Goal: Navigation & Orientation: Find specific page/section

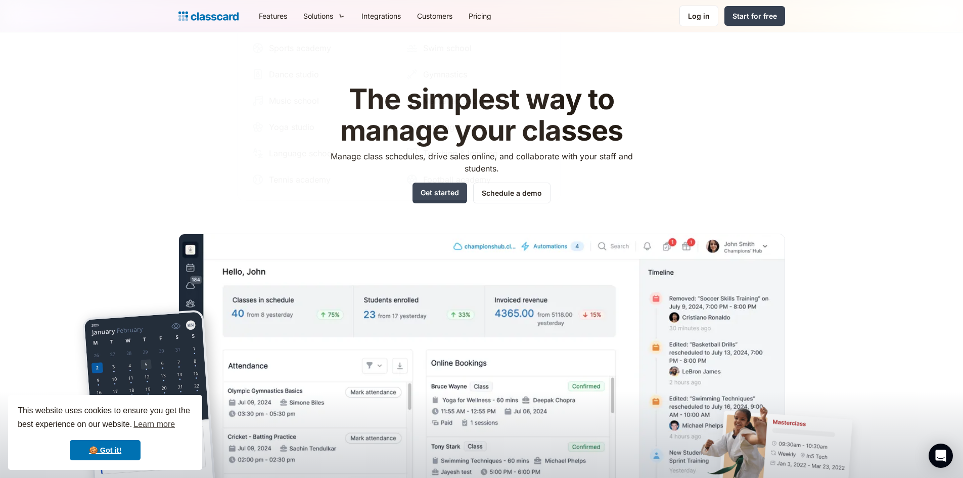
click at [186, 100] on div "The simplest way to manage your classes Manage class schedules, drive sales onl…" at bounding box center [481, 284] width 606 height 433
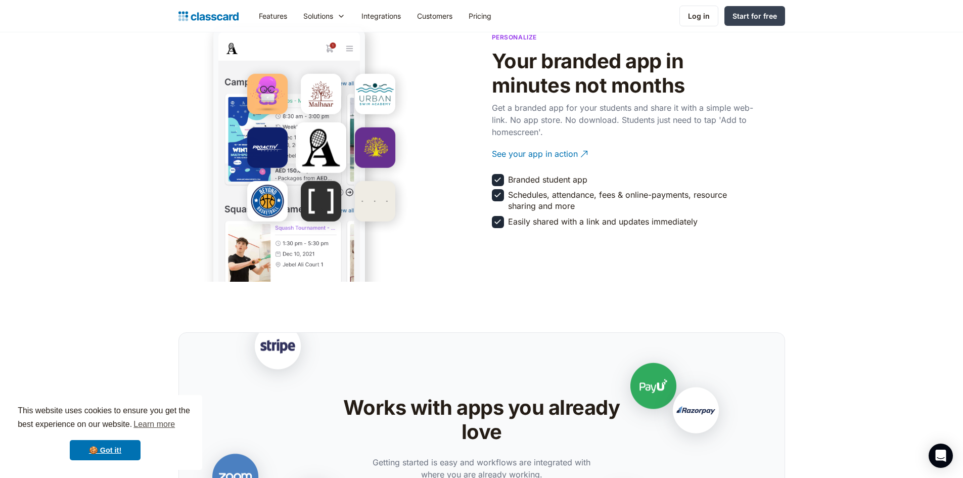
scroll to position [1769, 0]
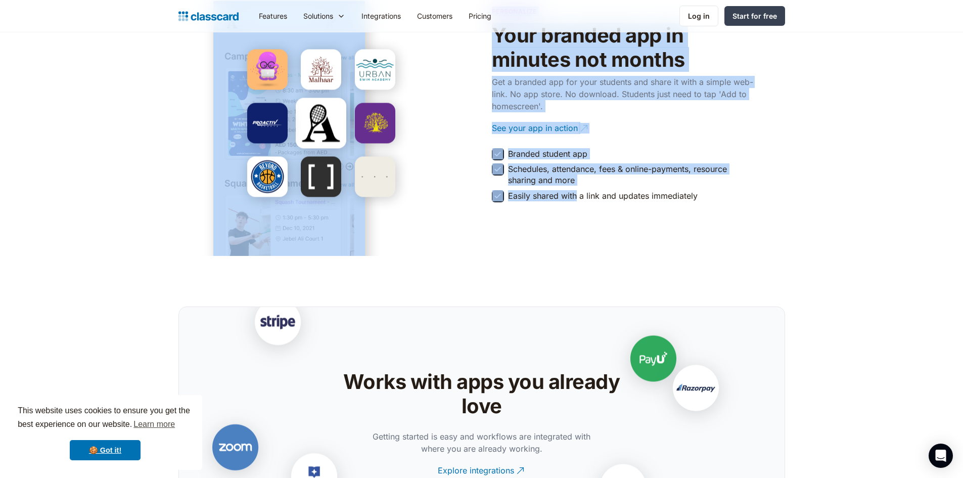
drag, startPoint x: 329, startPoint y: 189, endPoint x: 575, endPoint y: 236, distance: 250.0
click at [575, 236] on section "Personalize Your branded app in minutes not months Get a branded app for your s…" at bounding box center [481, 102] width 963 height 305
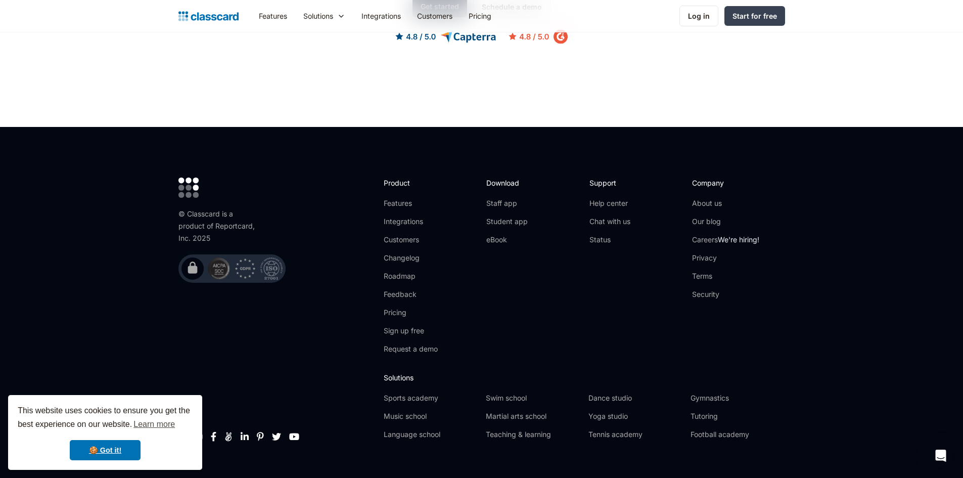
scroll to position [3196, 0]
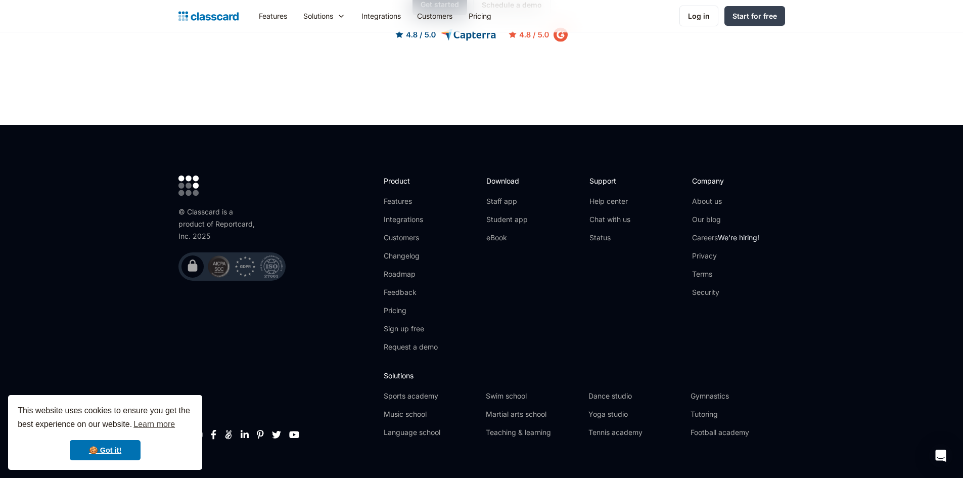
click at [700, 177] on div "Company About us Our blog Careers We're hiring! Privacy Terms Security" at bounding box center [725, 240] width 67 height 130
click at [719, 232] on link "Careers We're hiring!" at bounding box center [725, 237] width 67 height 10
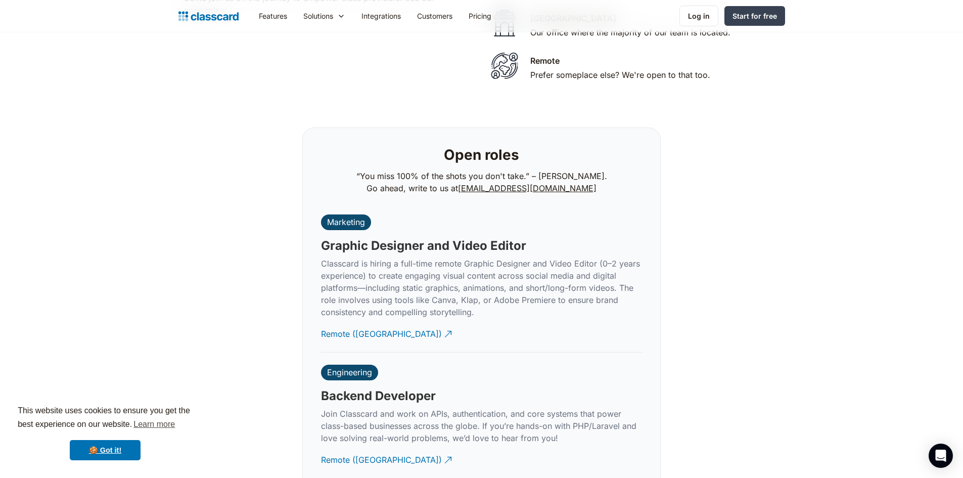
scroll to position [2259, 0]
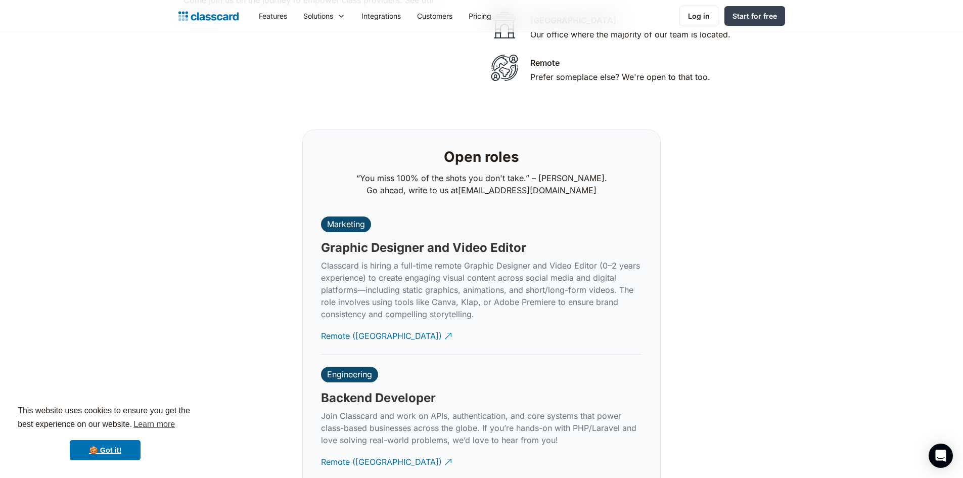
click at [349, 274] on p "Classcard is hiring a full-time remote Graphic Designer and Video Editor (0–2 y…" at bounding box center [481, 289] width 321 height 61
click at [348, 322] on div "Remote ([GEOGRAPHIC_DATA])" at bounding box center [381, 332] width 121 height 20
